Goal: Task Accomplishment & Management: Use online tool/utility

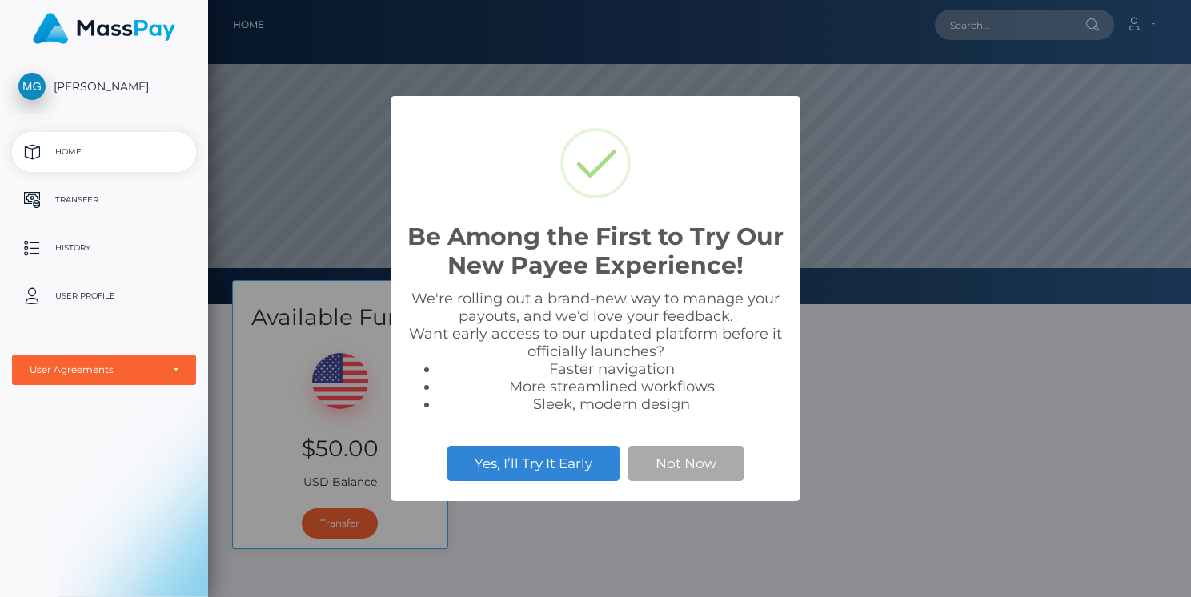
scroll to position [304, 983]
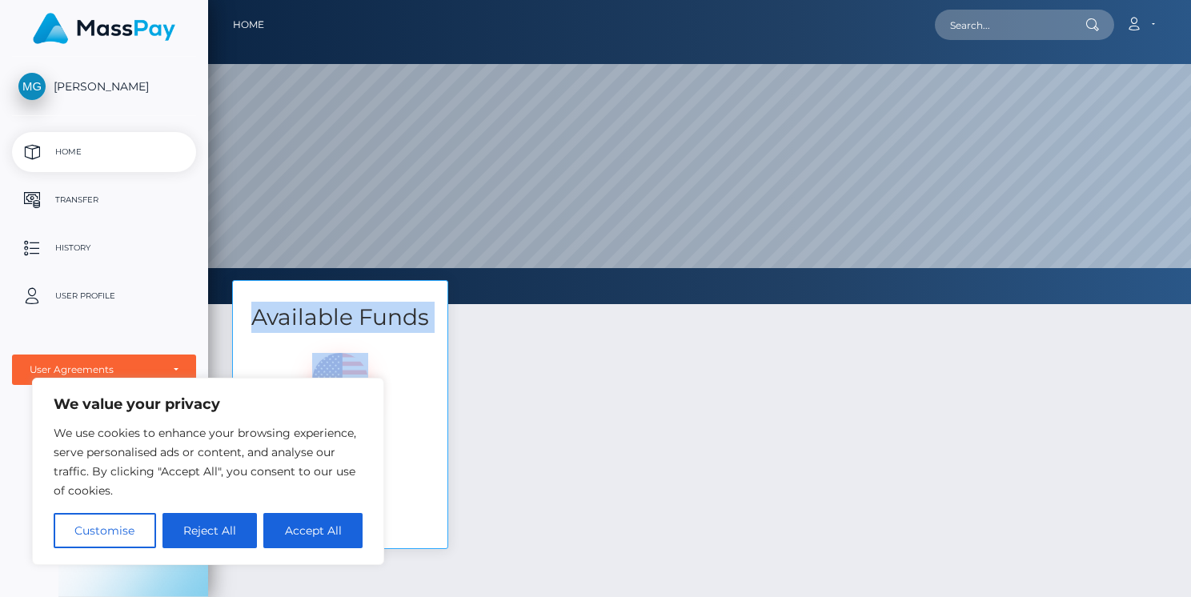
drag, startPoint x: 553, startPoint y: 298, endPoint x: 763, endPoint y: 290, distance: 210.7
click at [303, 532] on button "Accept All" at bounding box center [312, 530] width 99 height 35
checkbox input "true"
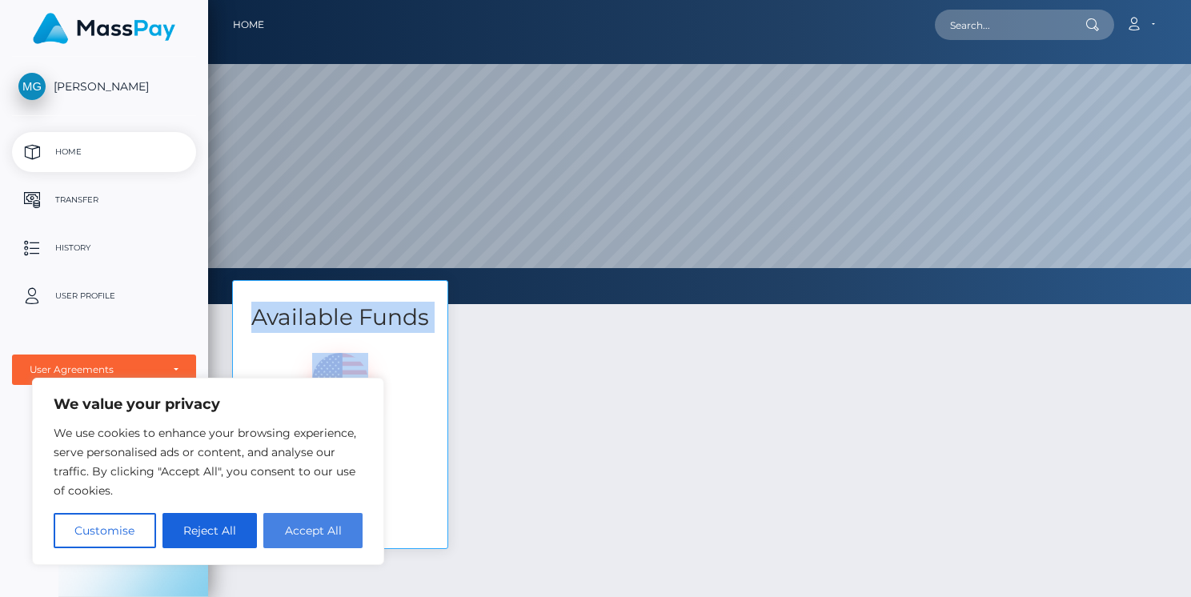
checkbox input "true"
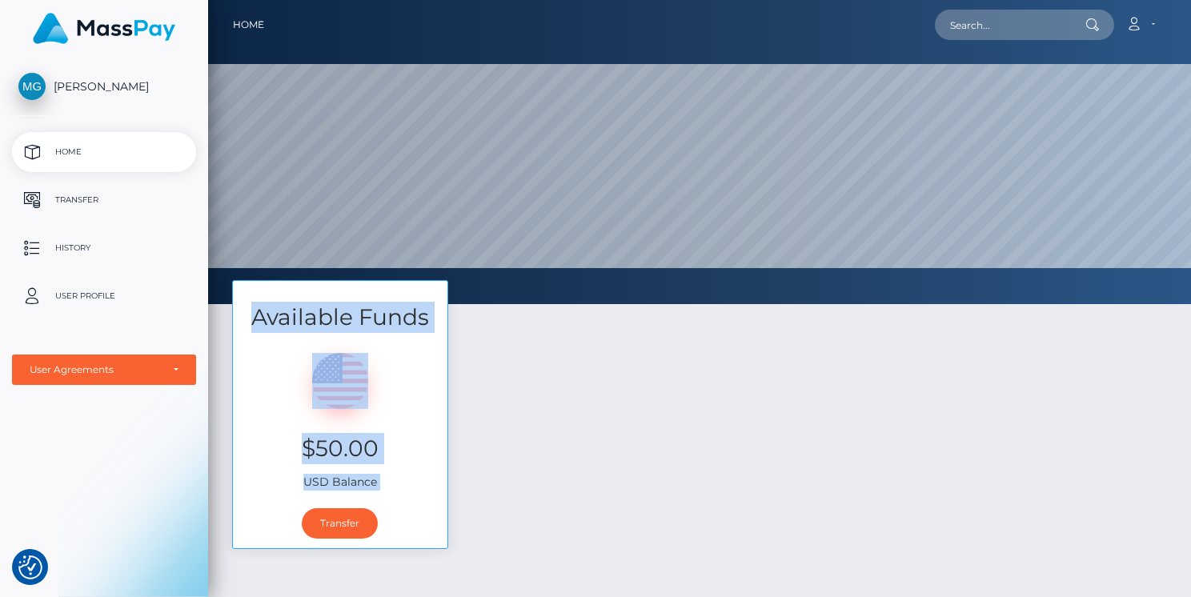
click at [646, 442] on div "Available Funds $50.00 USD Balance Transfer" at bounding box center [699, 422] width 959 height 285
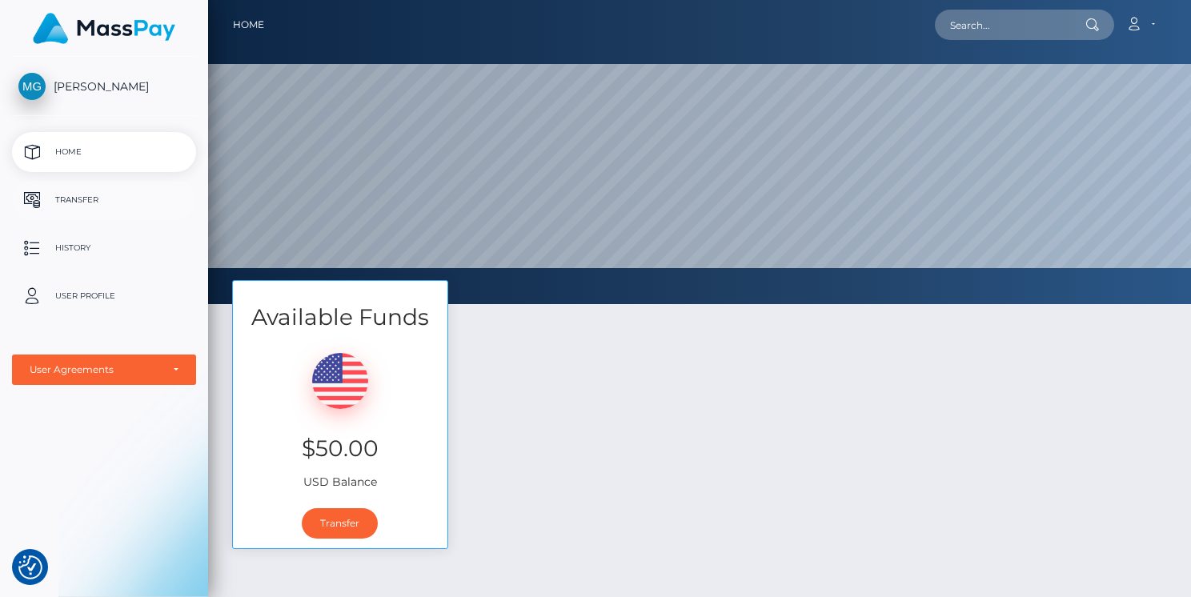
click at [99, 204] on p "Transfer" at bounding box center [103, 200] width 171 height 24
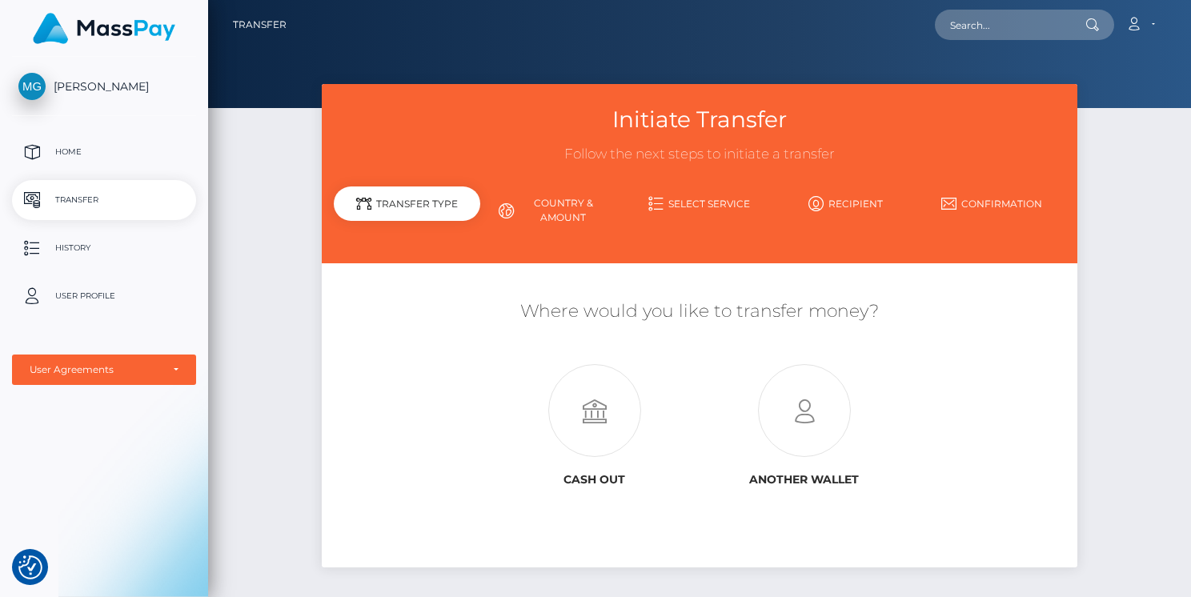
click at [838, 210] on link "Recipient" at bounding box center [846, 204] width 147 height 28
click at [842, 433] on icon at bounding box center [805, 411] width 210 height 93
click at [432, 210] on div "Transfer Type" at bounding box center [407, 204] width 147 height 34
click at [558, 208] on link "Country & Amount" at bounding box center [553, 211] width 147 height 42
click at [500, 208] on icon at bounding box center [506, 210] width 15 height 15
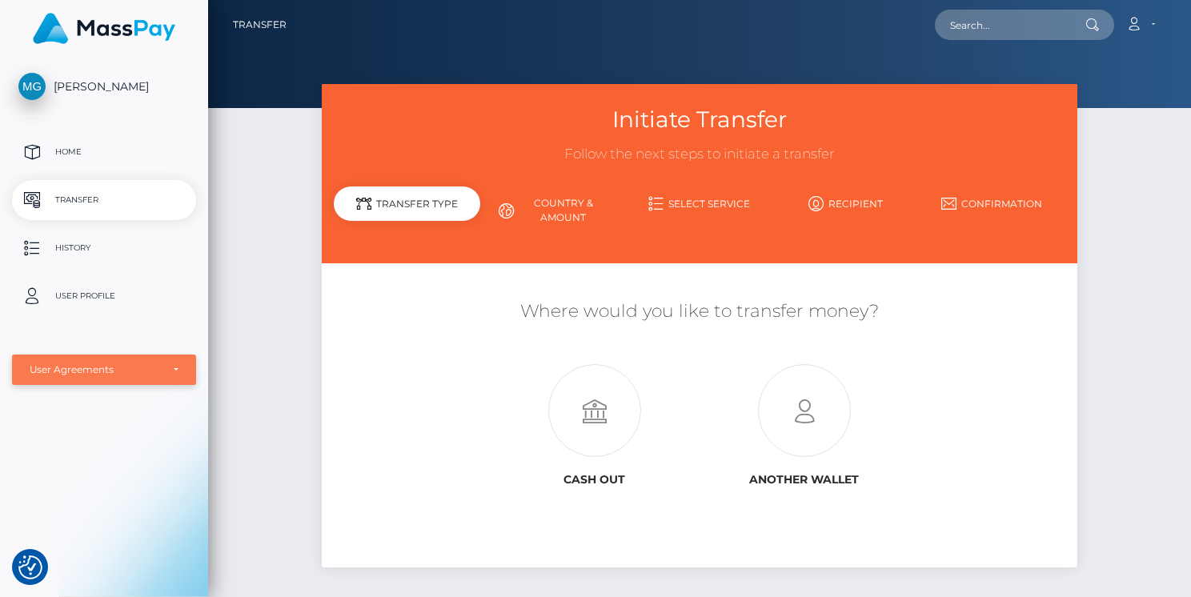
click at [174, 372] on div "User Agreements" at bounding box center [104, 370] width 149 height 13
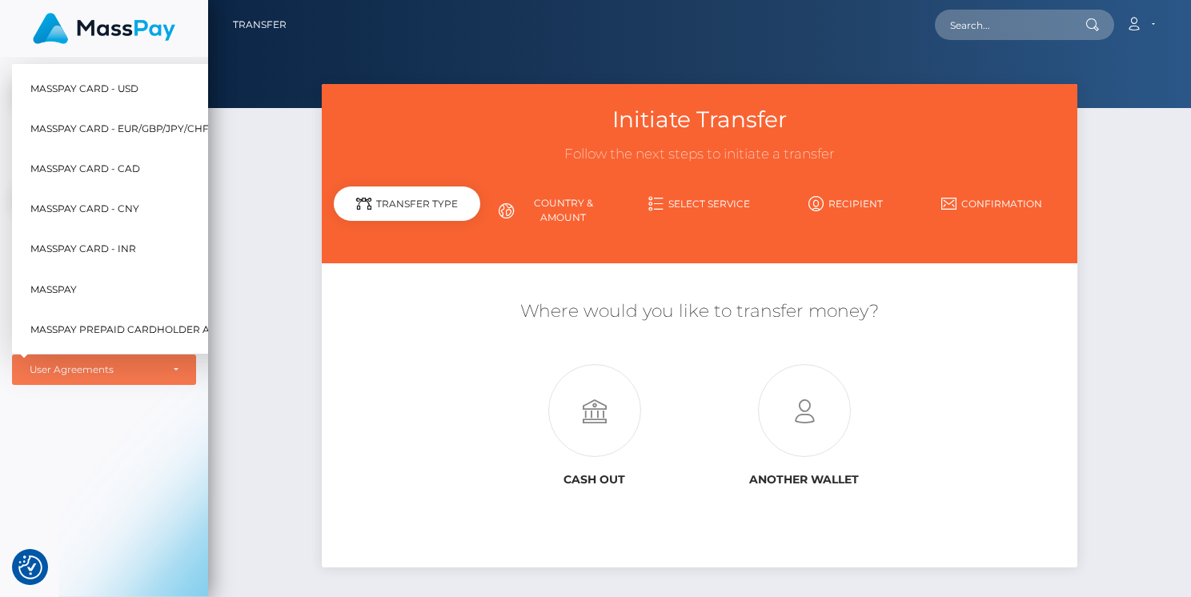
click at [79, 271] on link "MassPay" at bounding box center [160, 289] width 272 height 36
select select "6"
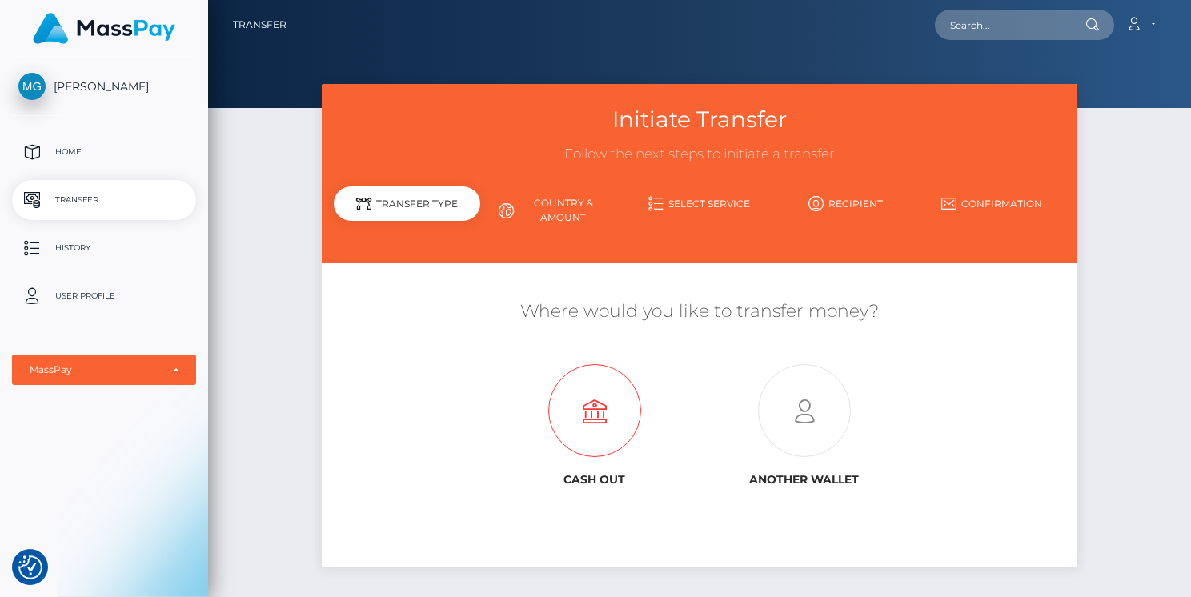
click at [615, 416] on icon at bounding box center [595, 411] width 210 height 93
